Goal: Book appointment/travel/reservation

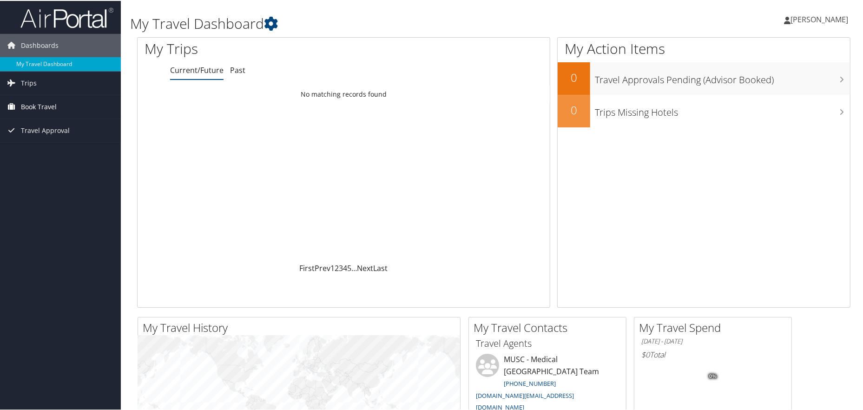
click at [33, 105] on span "Book Travel" at bounding box center [39, 105] width 36 height 23
click at [36, 151] on link "Book/Manage Online Trips" at bounding box center [60, 152] width 121 height 14
